Goal: Information Seeking & Learning: Learn about a topic

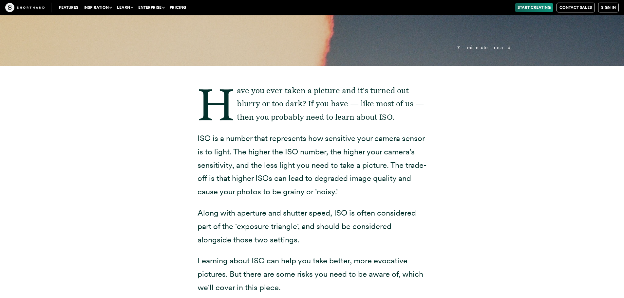
scroll to position [131, 0]
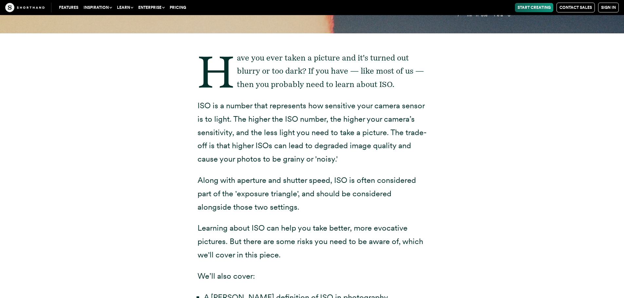
drag, startPoint x: 236, startPoint y: 120, endPoint x: 347, endPoint y: 161, distance: 118.2
click at [347, 161] on p "ISO is a number that represents how sensitive your camera sensor is to light. T…" at bounding box center [311, 132] width 229 height 67
drag, startPoint x: 345, startPoint y: 161, endPoint x: 238, endPoint y: 118, distance: 116.0
click at [238, 118] on p "ISO is a number that represents how sensitive your camera sensor is to light. T…" at bounding box center [311, 132] width 229 height 67
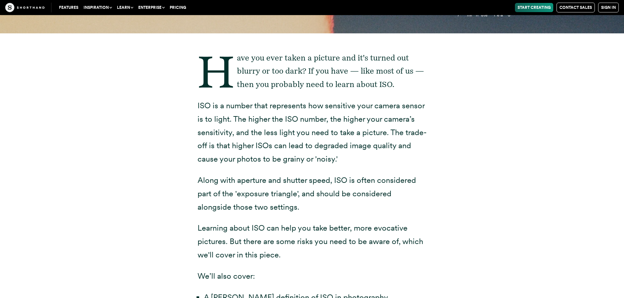
click at [238, 118] on p "ISO is a number that represents how sensitive your camera sensor is to light. T…" at bounding box center [311, 132] width 229 height 67
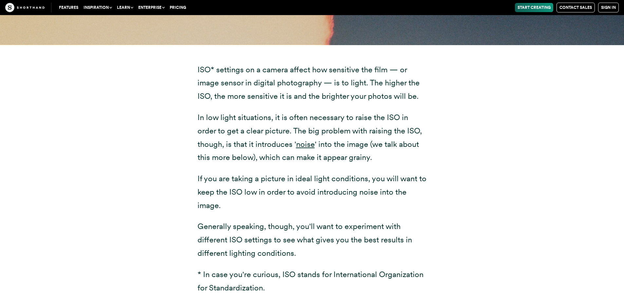
scroll to position [884, 0]
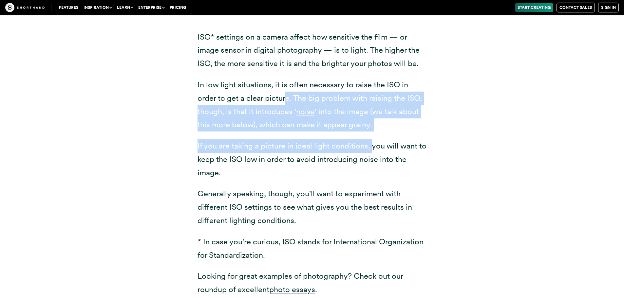
drag, startPoint x: 287, startPoint y: 99, endPoint x: 371, endPoint y: 134, distance: 90.4
click at [371, 134] on div "ISO* settings on a camera affect how sensitive the film — or image sensor in di…" at bounding box center [311, 163] width 229 height 266
click at [369, 113] on p "In low light situations, it is often necessary to raise the ISO in order to get…" at bounding box center [311, 104] width 229 height 53
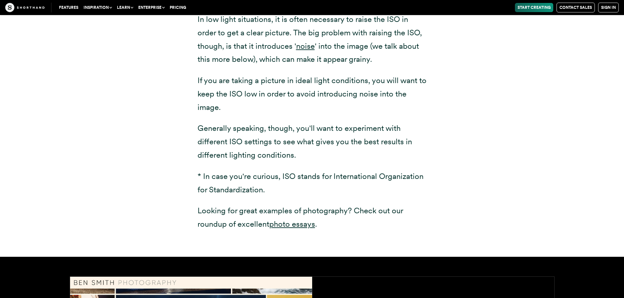
scroll to position [982, 0]
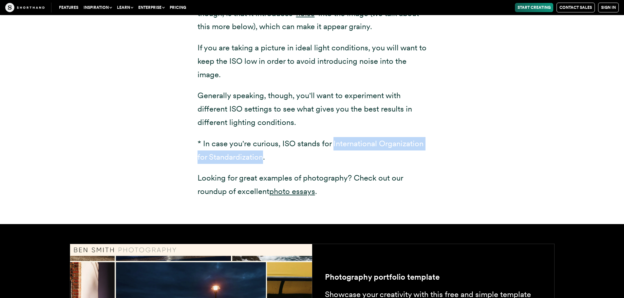
drag, startPoint x: 333, startPoint y: 142, endPoint x: 263, endPoint y: 159, distance: 71.9
click at [263, 159] on p "* In case you're curious, ISO stands for International Organization for Standar…" at bounding box center [311, 150] width 229 height 27
copy p "International Organization for Standardization"
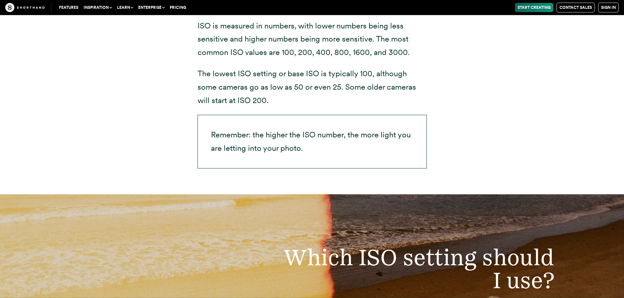
scroll to position [1506, 0]
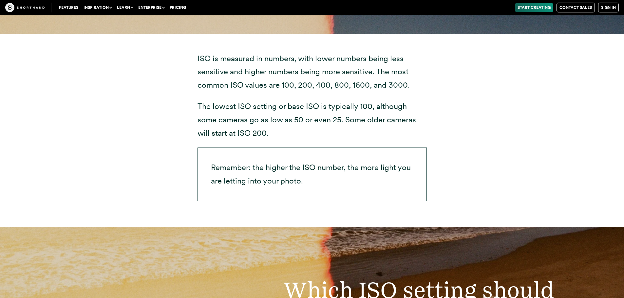
click at [259, 57] on p "ISO is measured in numbers, with lower numbers being less sensitive and higher …" at bounding box center [311, 72] width 229 height 40
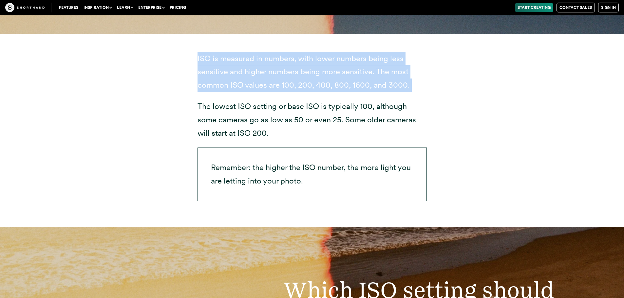
click at [259, 57] on p "ISO is measured in numbers, with lower numbers being less sensitive and higher …" at bounding box center [311, 72] width 229 height 40
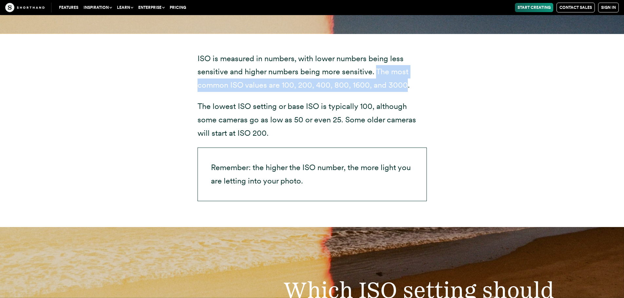
drag, startPoint x: 375, startPoint y: 71, endPoint x: 406, endPoint y: 89, distance: 35.6
click at [406, 89] on p "ISO is measured in numbers, with lower numbers being less sensitive and higher …" at bounding box center [311, 72] width 229 height 40
copy p "The most common ISO values are 100, 200, 400, 800, 1600, and 3000"
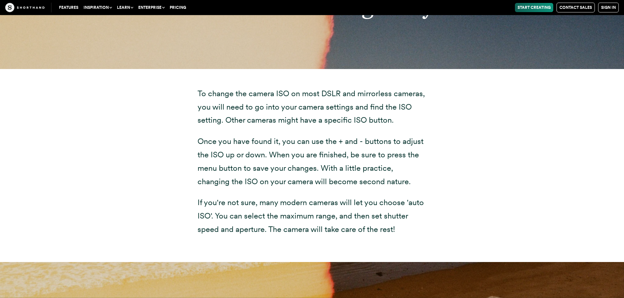
scroll to position [2324, 0]
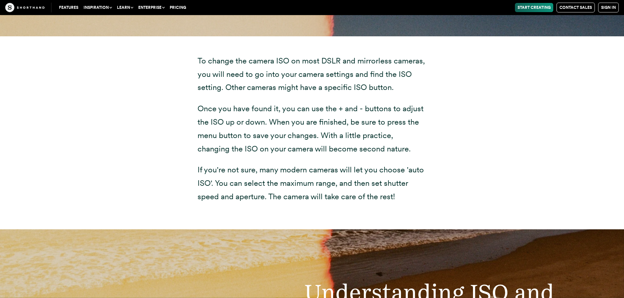
click at [314, 80] on p "To change the camera ISO on most DSLR and mirrorless cameras, you will need to …" at bounding box center [311, 74] width 229 height 40
drag, startPoint x: 314, startPoint y: 80, endPoint x: 312, endPoint y: 72, distance: 8.0
click at [314, 77] on p "To change the camera ISO on most DSLR and mirrorless cameras, you will need to …" at bounding box center [311, 74] width 229 height 40
click at [312, 72] on p "To change the camera ISO on most DSLR and mirrorless cameras, you will need to …" at bounding box center [311, 74] width 229 height 40
click at [313, 73] on p "To change the camera ISO on most DSLR and mirrorless cameras, you will need to …" at bounding box center [311, 74] width 229 height 40
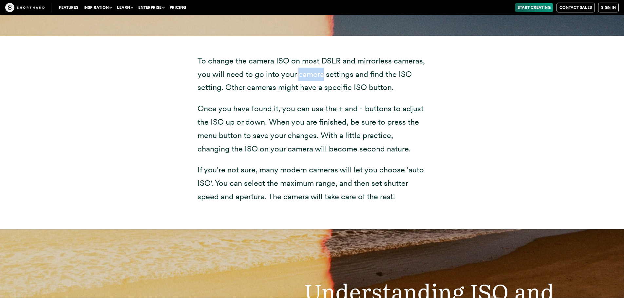
click at [313, 73] on p "To change the camera ISO on most DSLR and mirrorless cameras, you will need to …" at bounding box center [311, 74] width 229 height 40
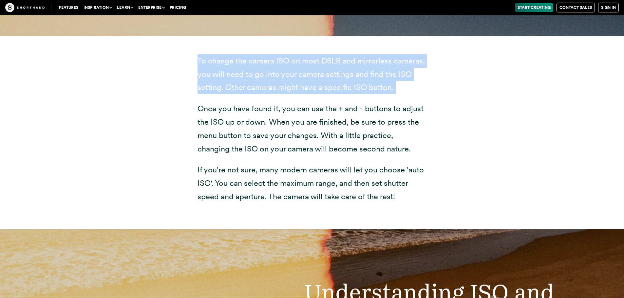
click at [313, 73] on p "To change the camera ISO on most DSLR and mirrorless cameras, you will need to …" at bounding box center [311, 74] width 229 height 40
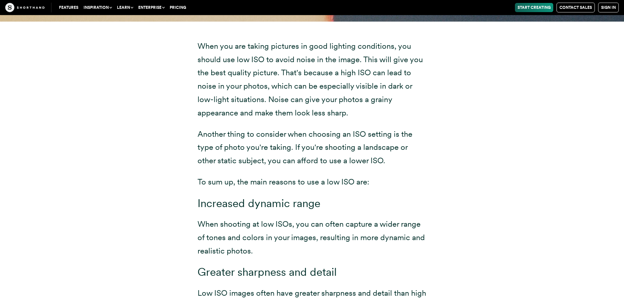
scroll to position [3142, 0]
